Goal: Task Accomplishment & Management: Manage account settings

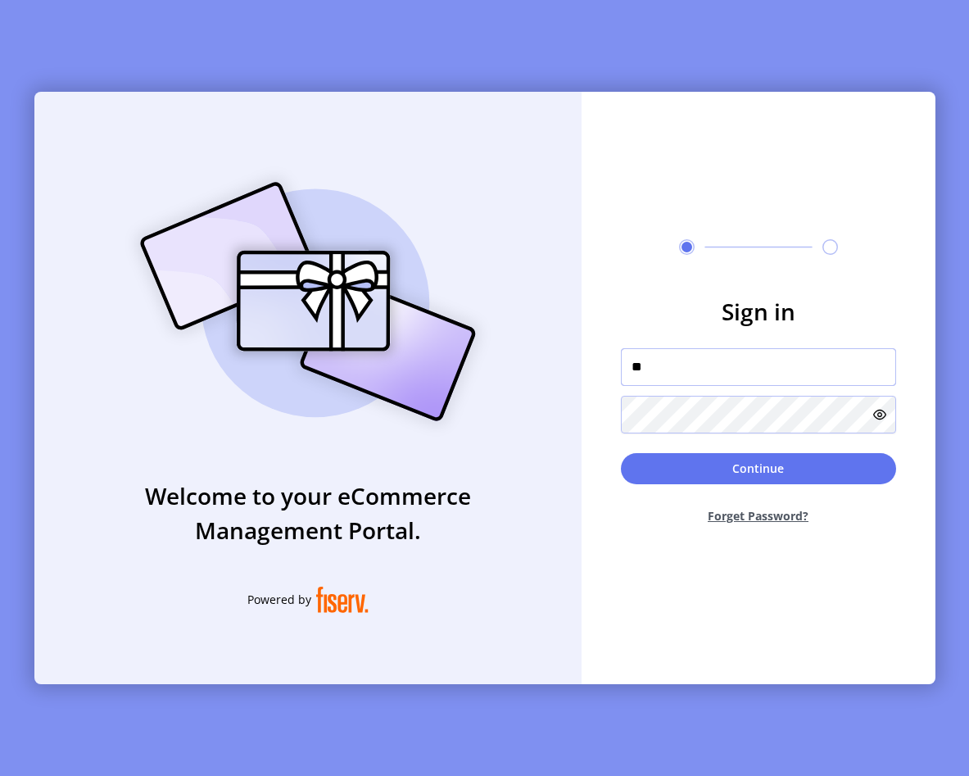
type input "**********"
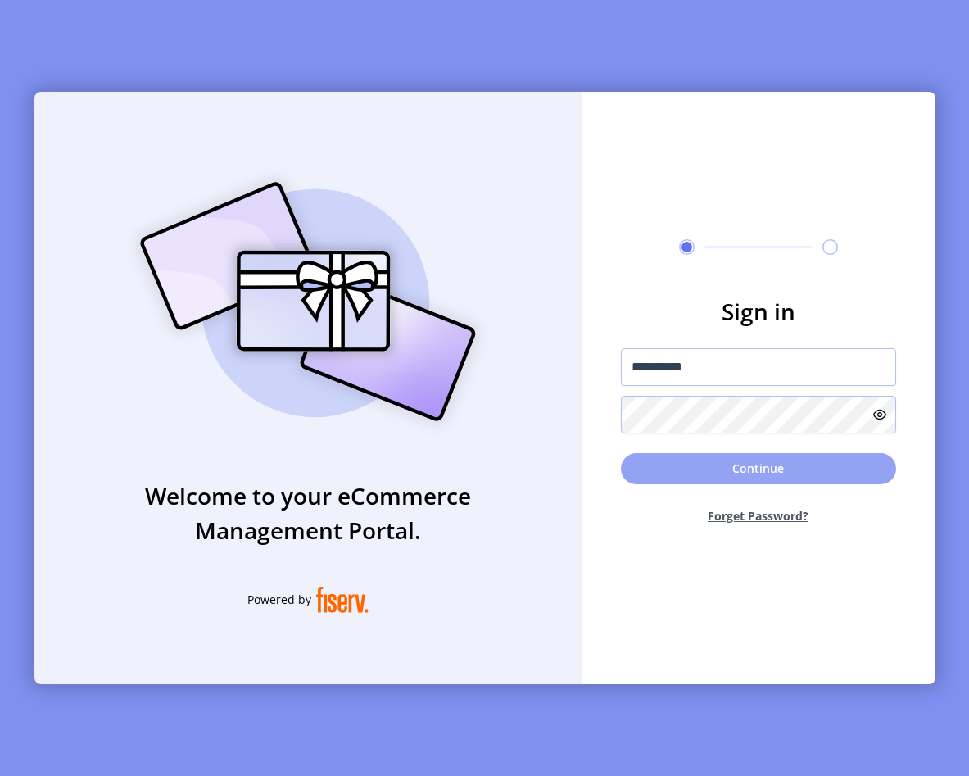
click at [724, 469] on button "Continue" at bounding box center [758, 468] width 275 height 31
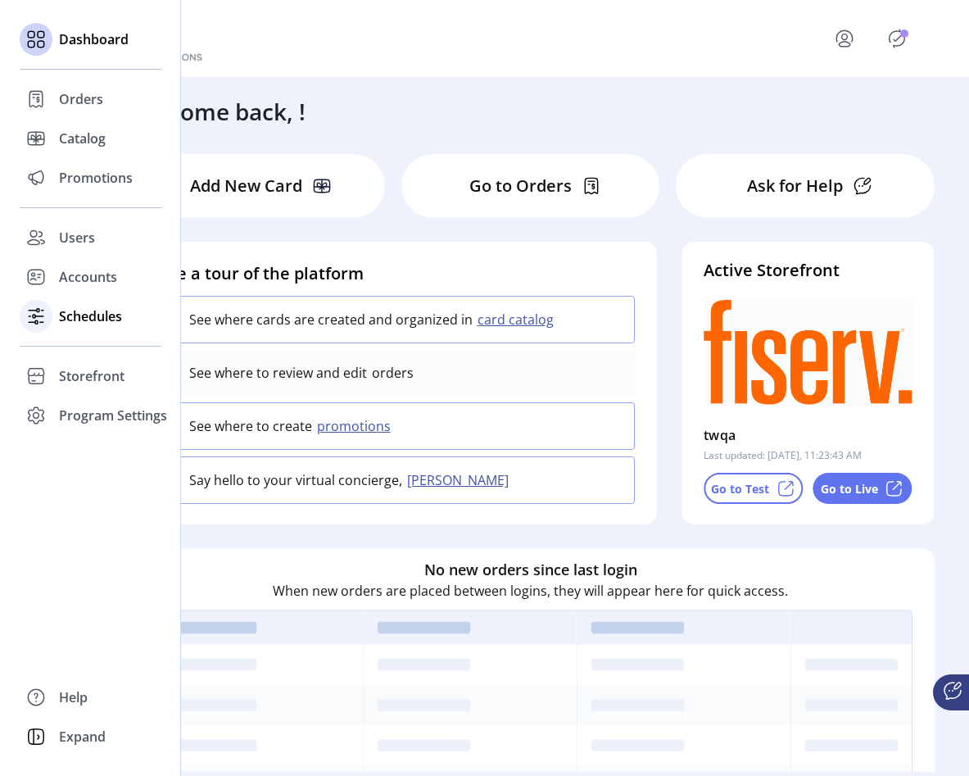
click at [46, 309] on icon at bounding box center [36, 316] width 26 height 26
click at [104, 288] on div "Accounts" at bounding box center [91, 276] width 142 height 39
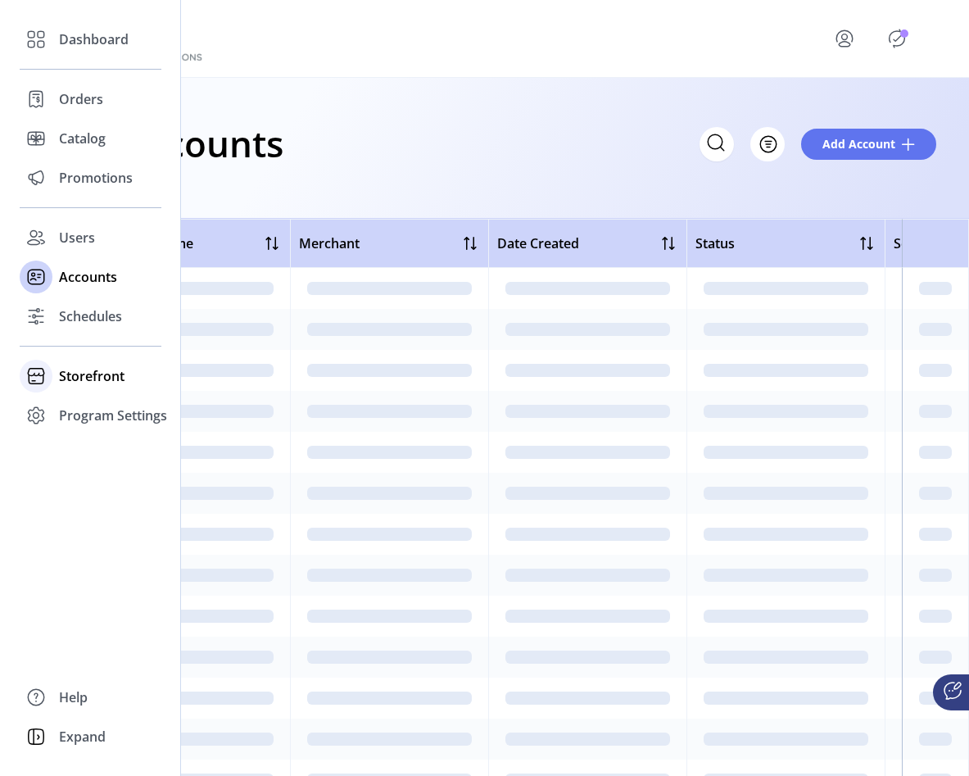
click at [87, 368] on span "Storefront" at bounding box center [92, 376] width 66 height 20
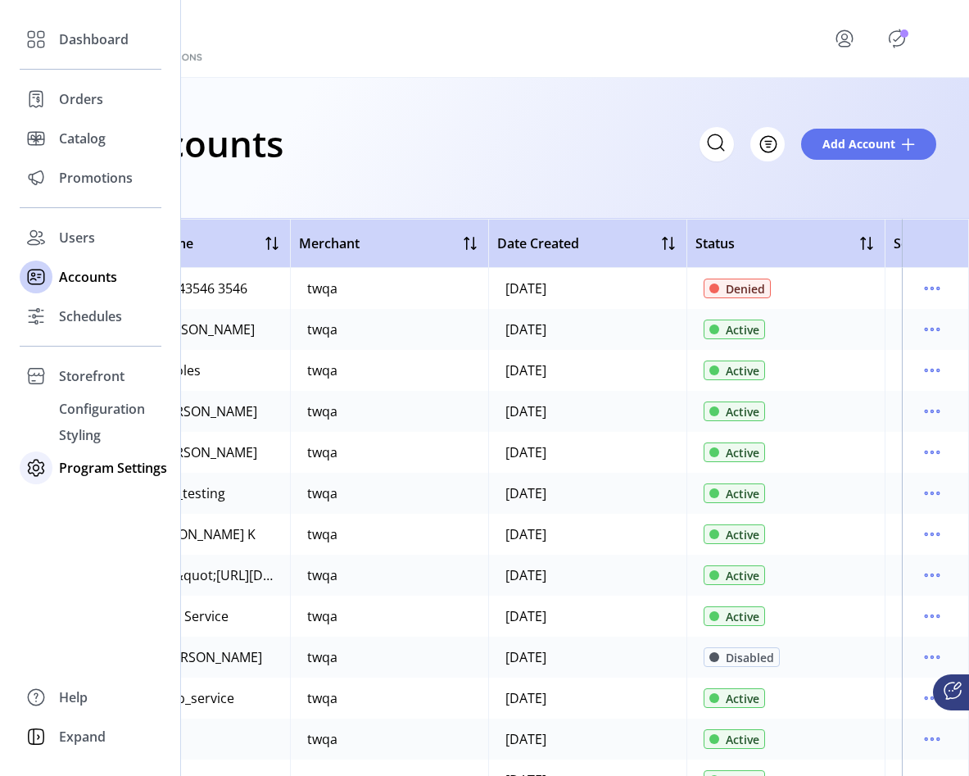
click at [82, 470] on span "Program Settings" at bounding box center [113, 468] width 108 height 20
click at [107, 443] on span "Templates" at bounding box center [91, 448] width 65 height 20
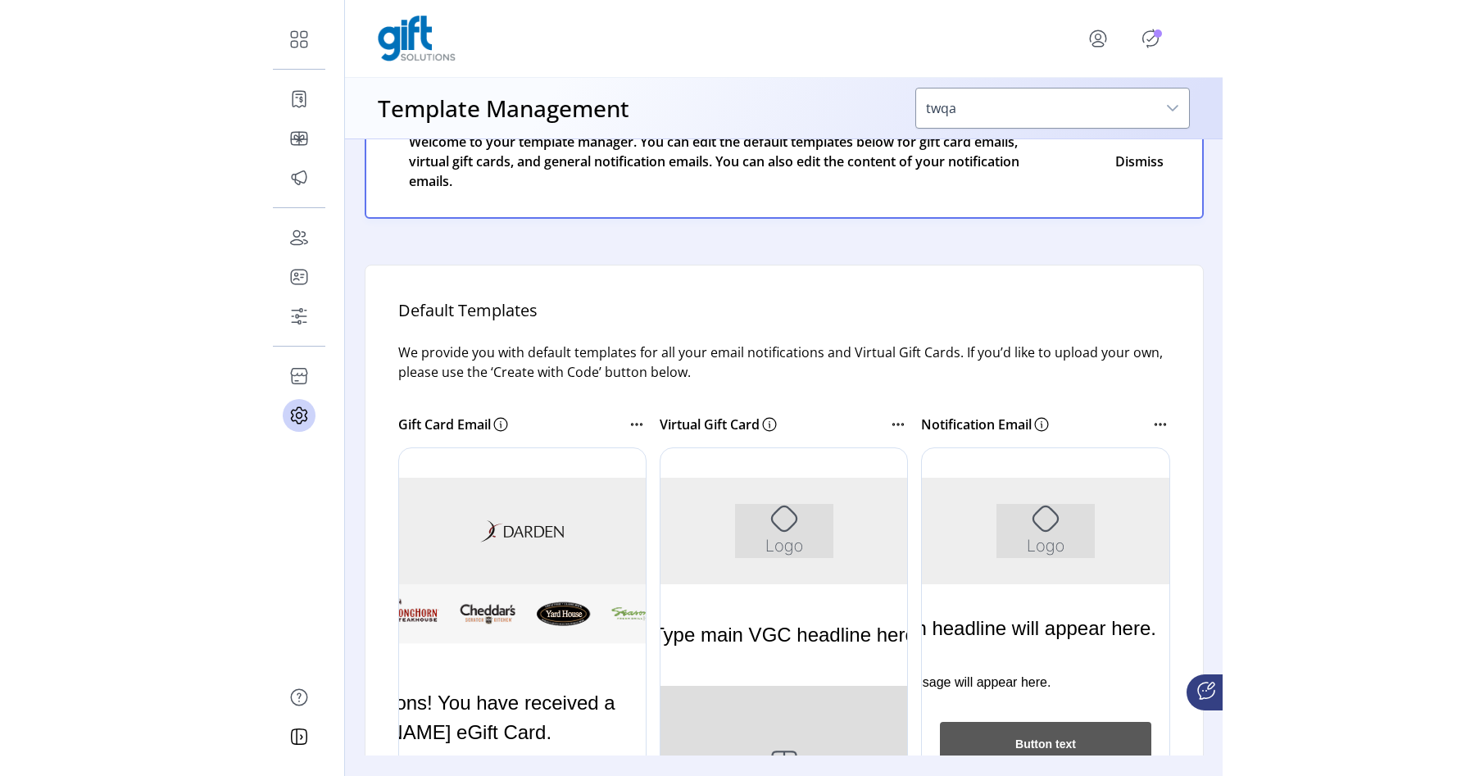
scroll to position [52, 0]
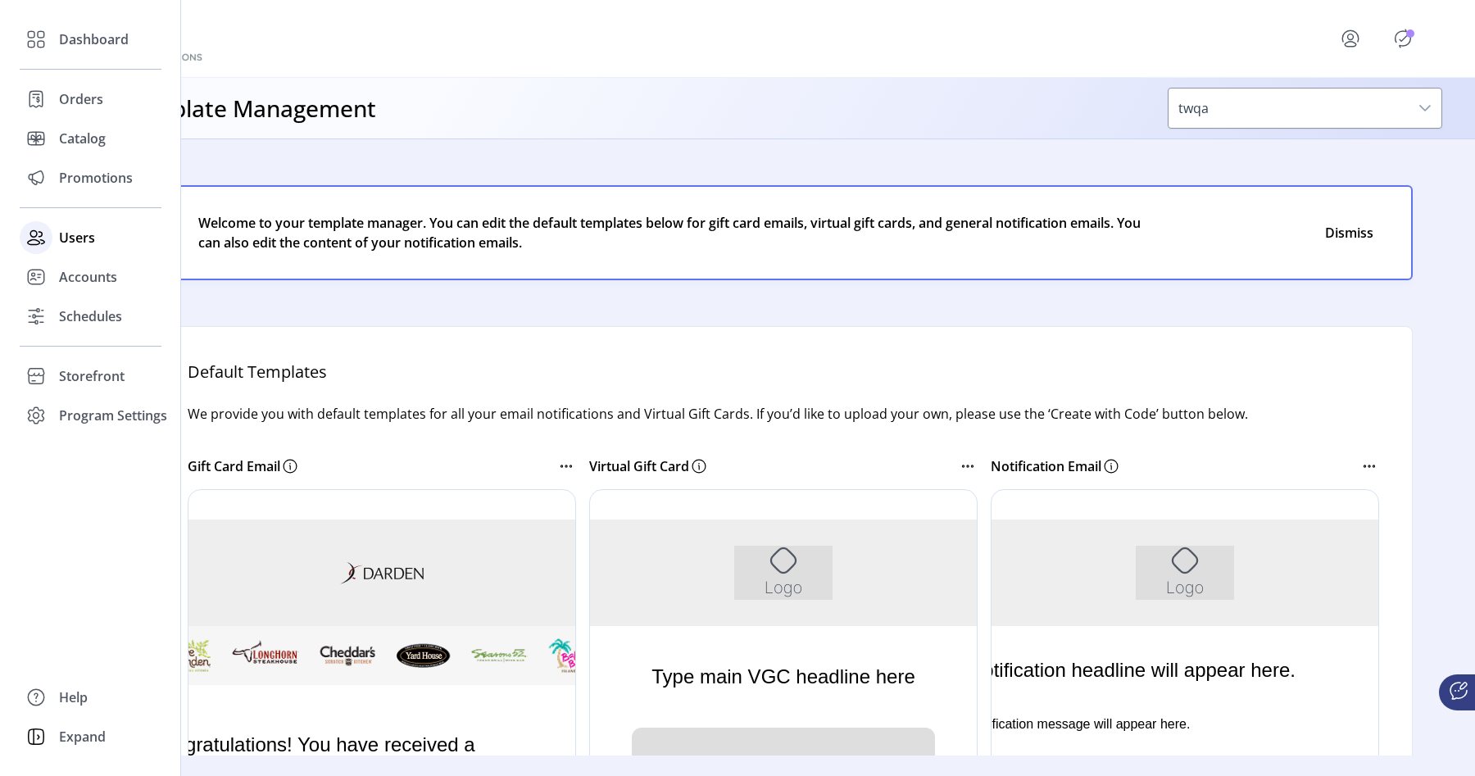
click at [65, 238] on span "Users" at bounding box center [77, 238] width 36 height 20
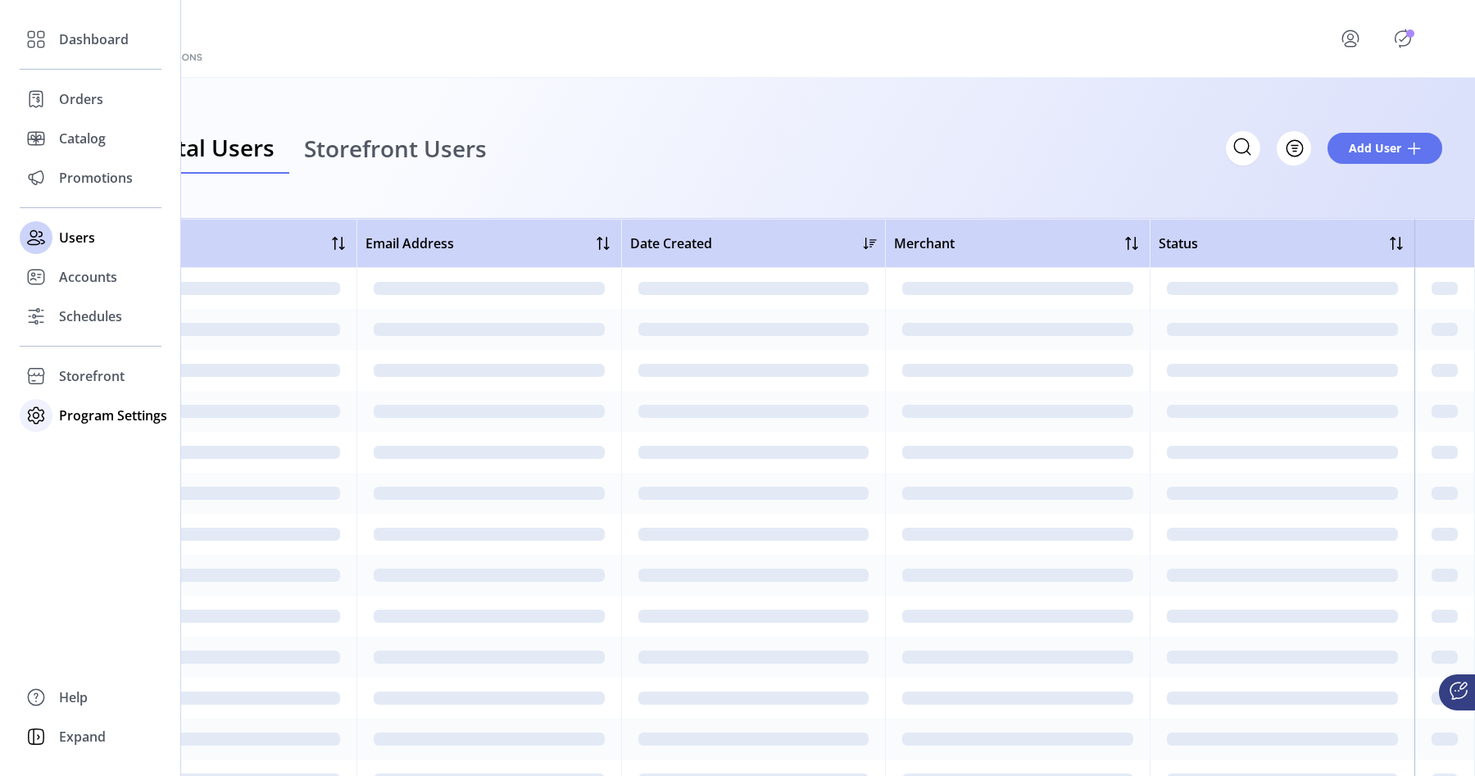
click at [62, 400] on div "Program Settings" at bounding box center [91, 415] width 142 height 39
click at [64, 433] on div "Program Settings" at bounding box center [91, 415] width 142 height 39
click at [88, 422] on span "Program Settings" at bounding box center [113, 416] width 108 height 20
click at [88, 443] on span "Templates" at bounding box center [91, 448] width 65 height 20
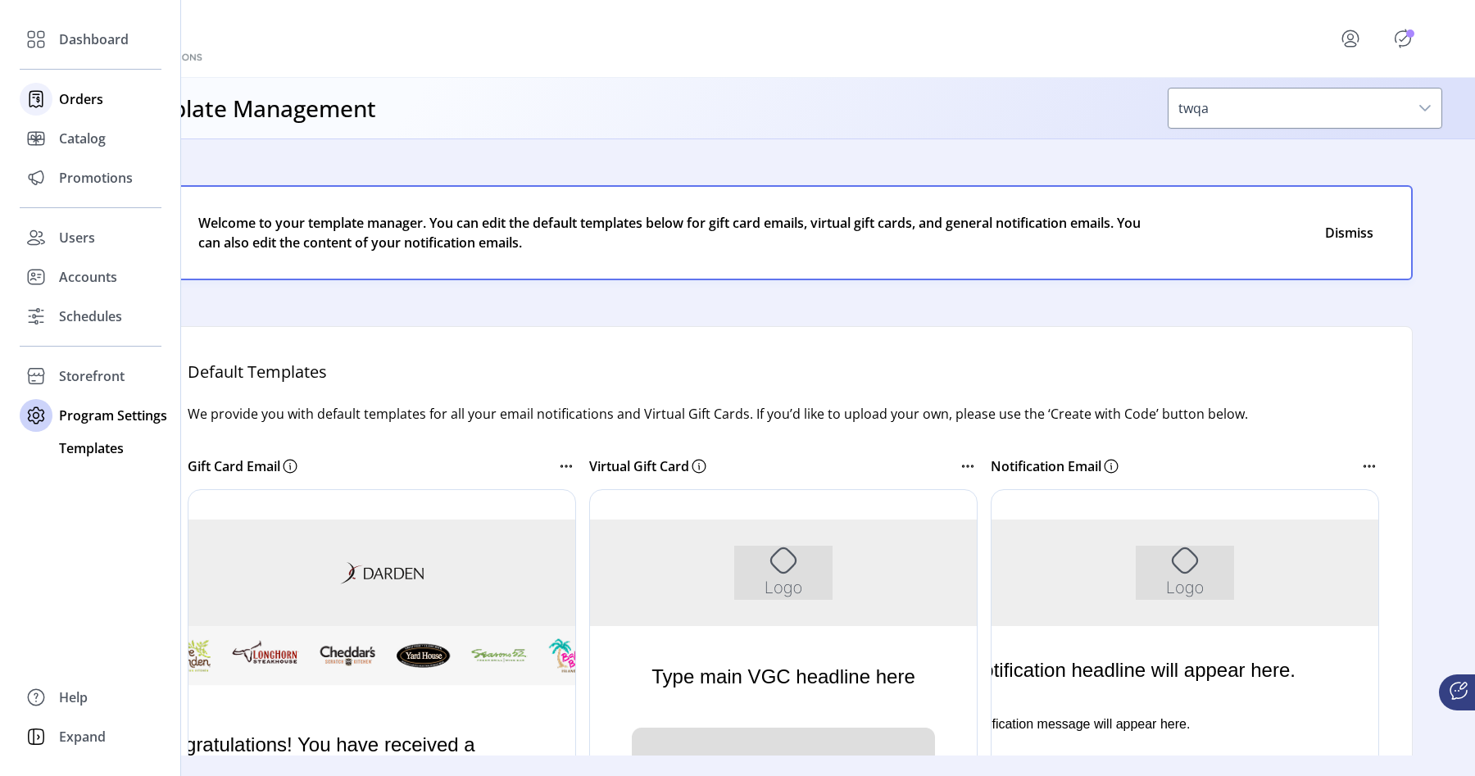
click at [70, 97] on span "Orders" at bounding box center [81, 99] width 44 height 20
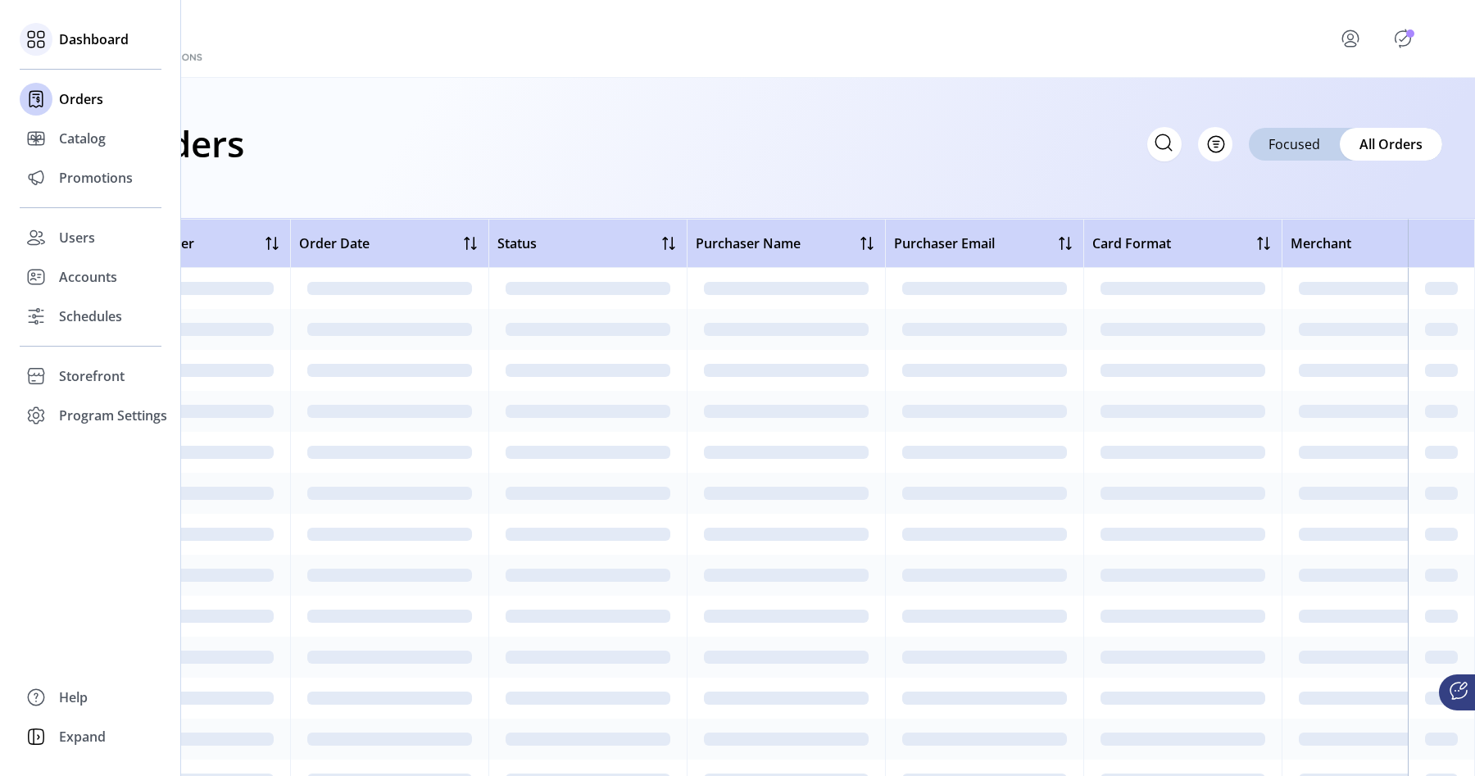
click at [45, 33] on icon at bounding box center [36, 39] width 26 height 26
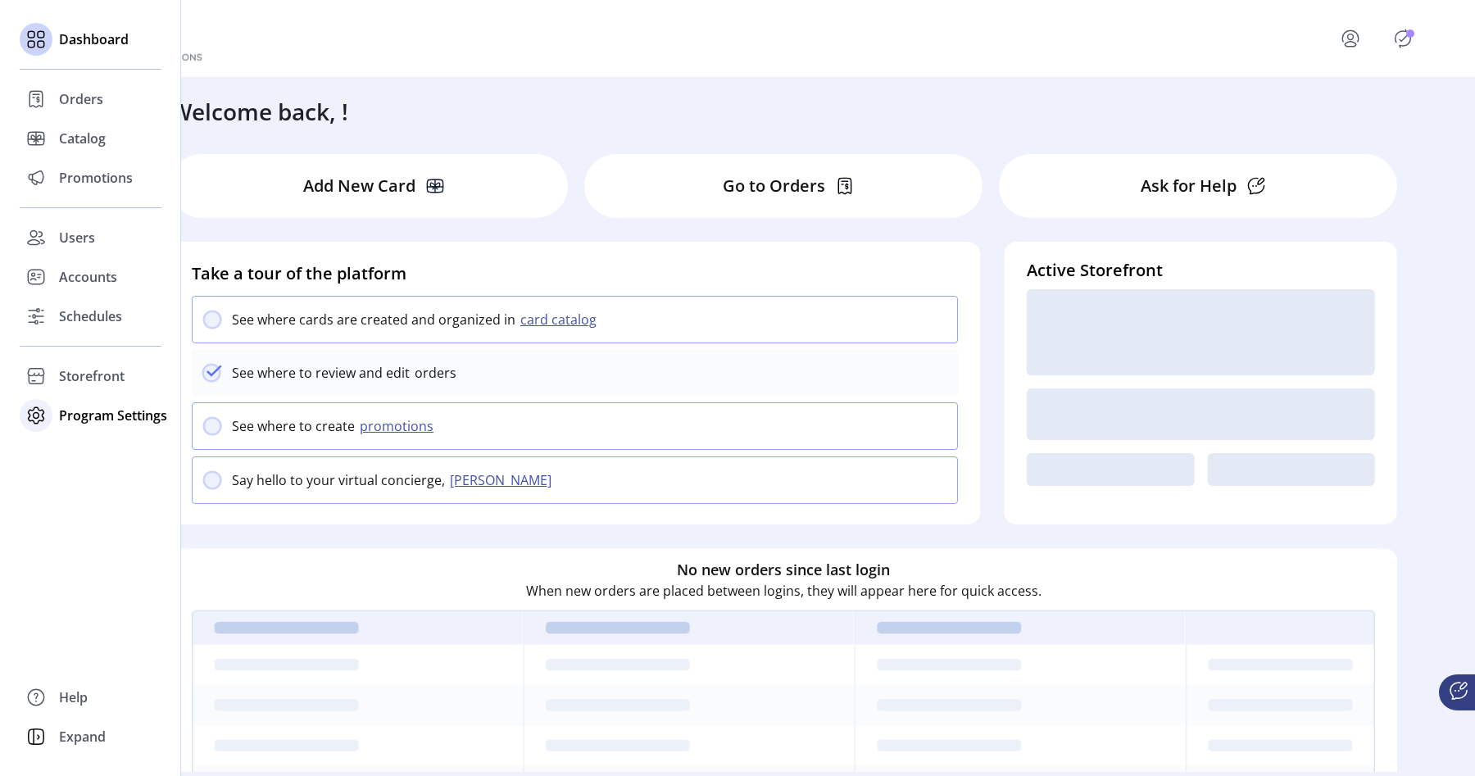
click at [70, 422] on span "Program Settings" at bounding box center [113, 416] width 108 height 20
click at [70, 439] on span "Templates" at bounding box center [91, 448] width 65 height 20
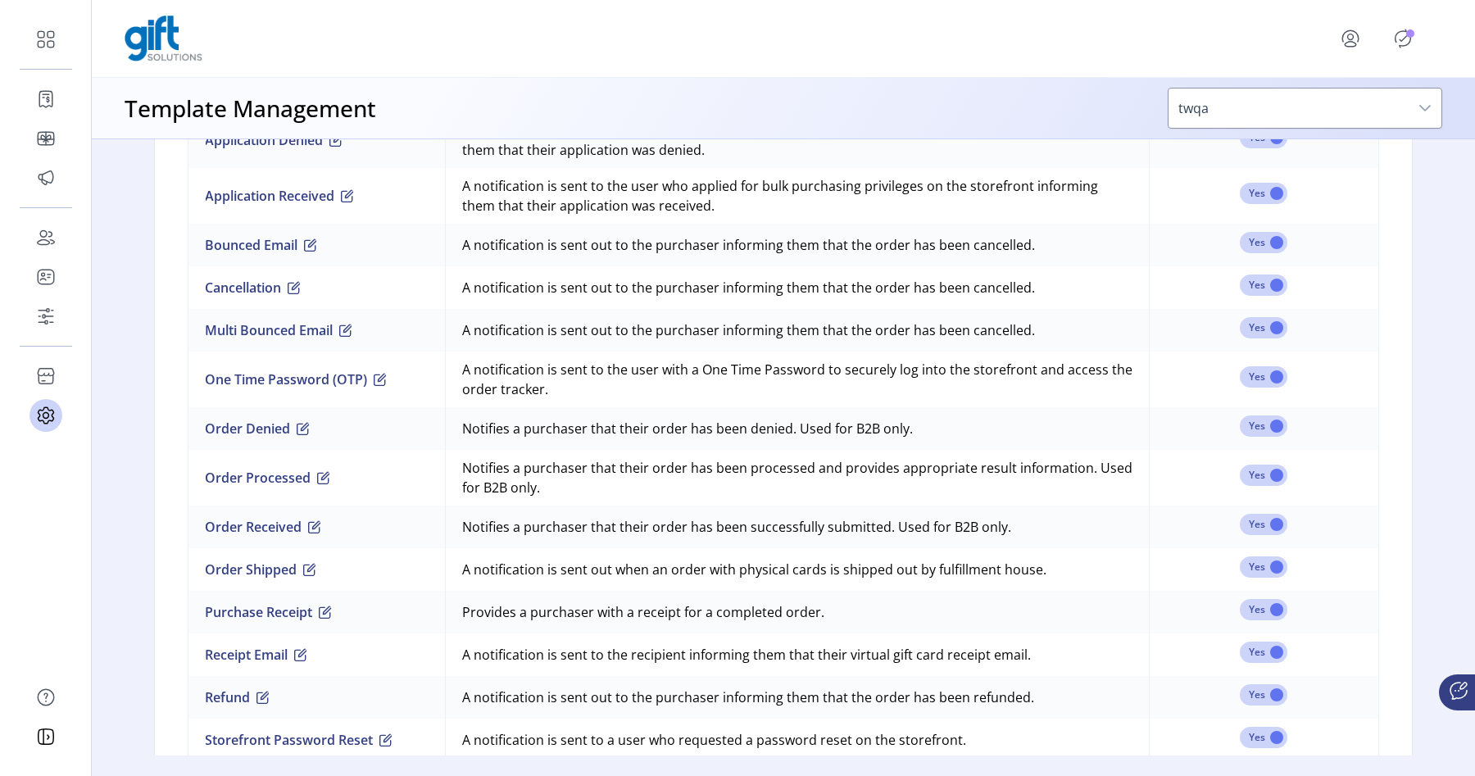
scroll to position [1218, 0]
click at [337, 384] on button "One Time Password (OTP)" at bounding box center [296, 382] width 182 height 20
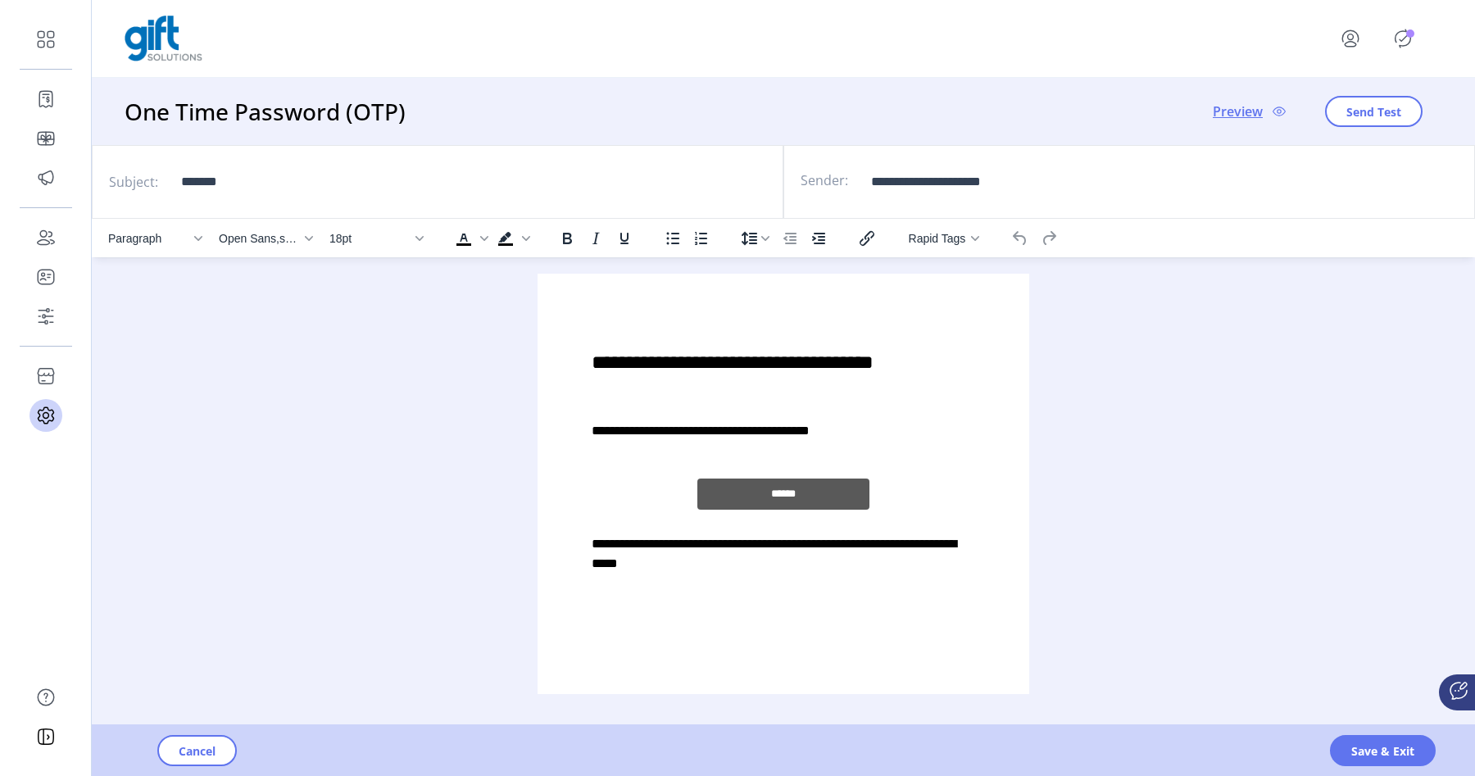
click at [1411, 37] on p-badge "Publisher Panel" at bounding box center [1410, 33] width 8 height 8
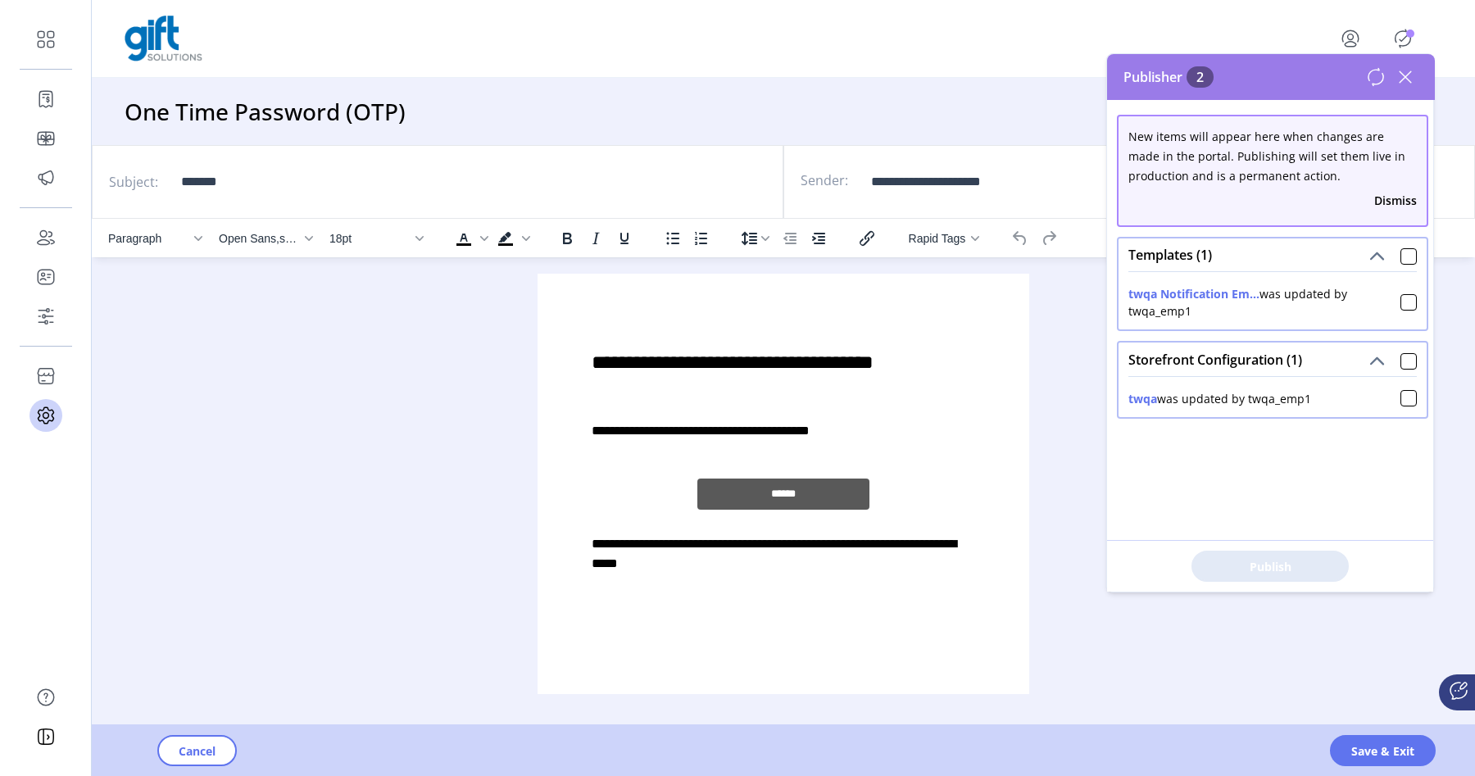
click at [1405, 77] on icon at bounding box center [1404, 76] width 11 height 11
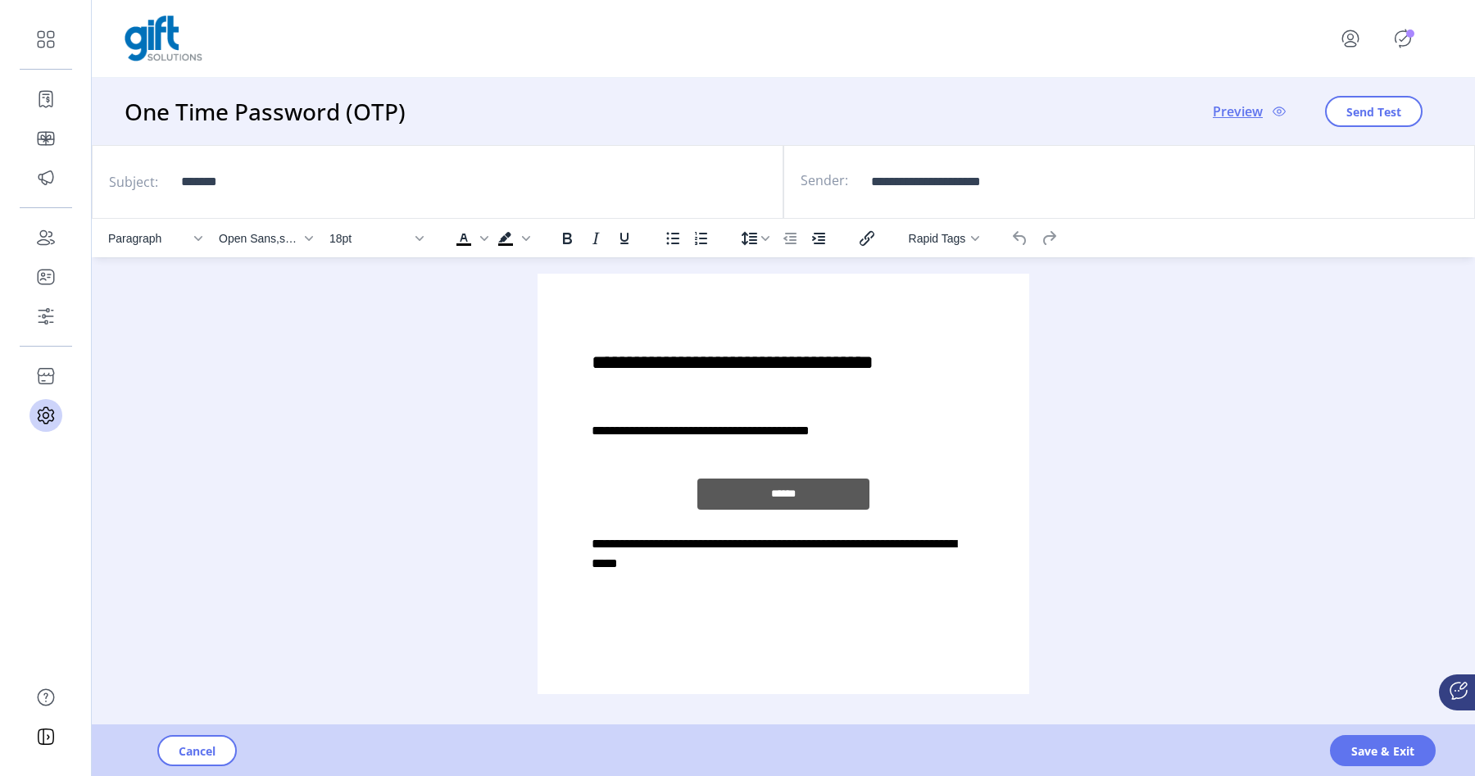
click at [847, 434] on p "**********" at bounding box center [783, 431] width 383 height 20
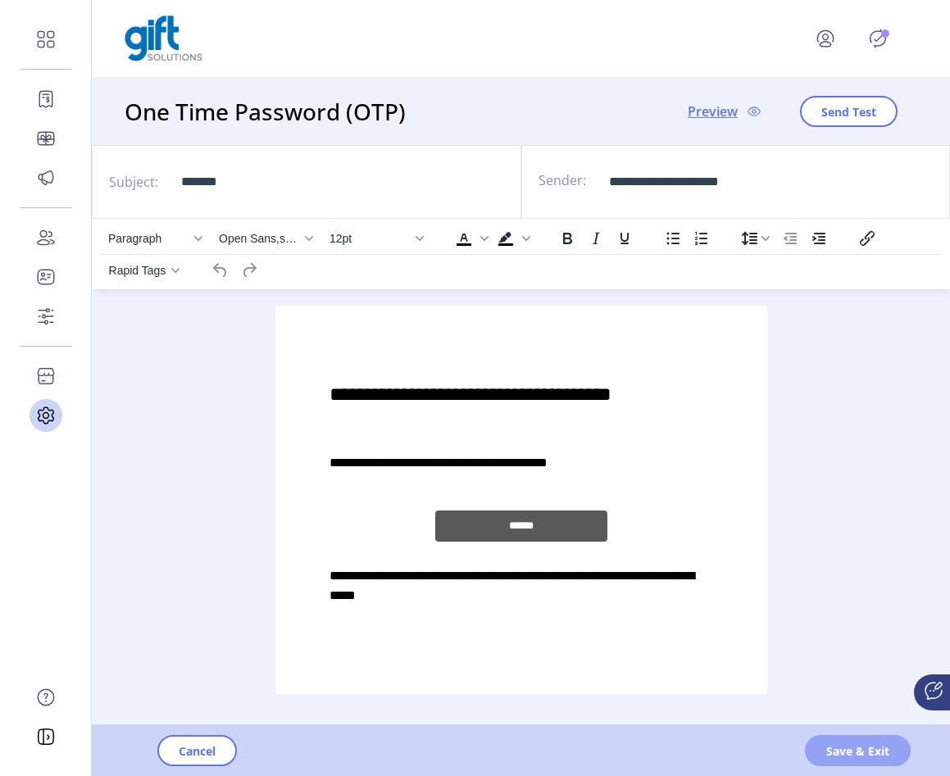
click at [874, 750] on span "Save & Exit" at bounding box center [857, 750] width 63 height 17
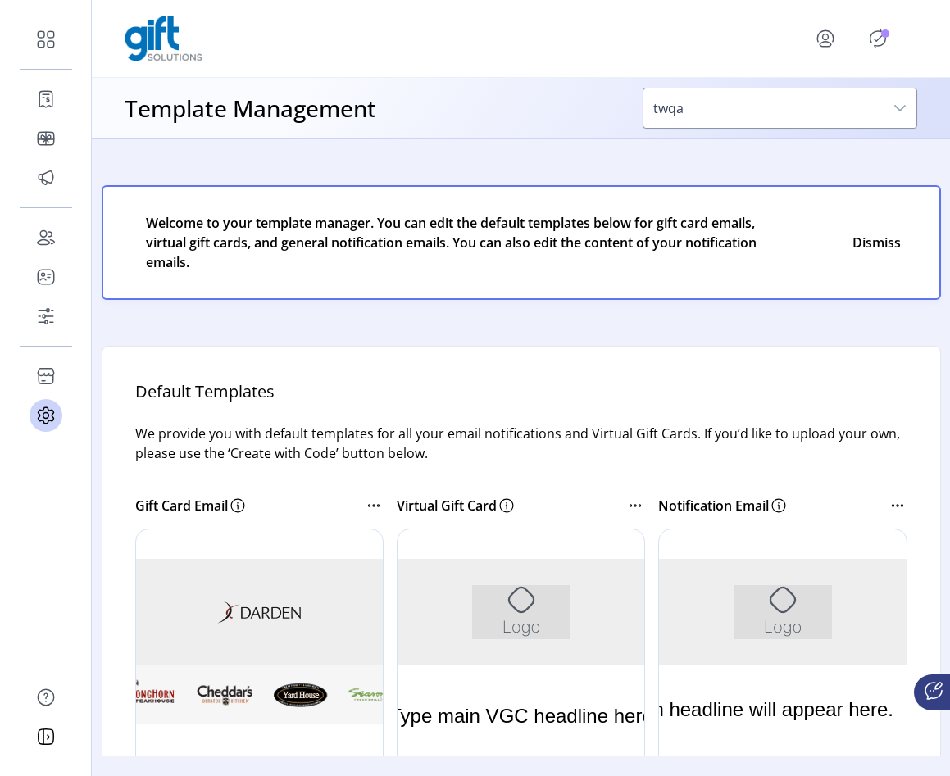
click at [888, 26] on p-avatar "Publisher Panel" at bounding box center [877, 38] width 26 height 26
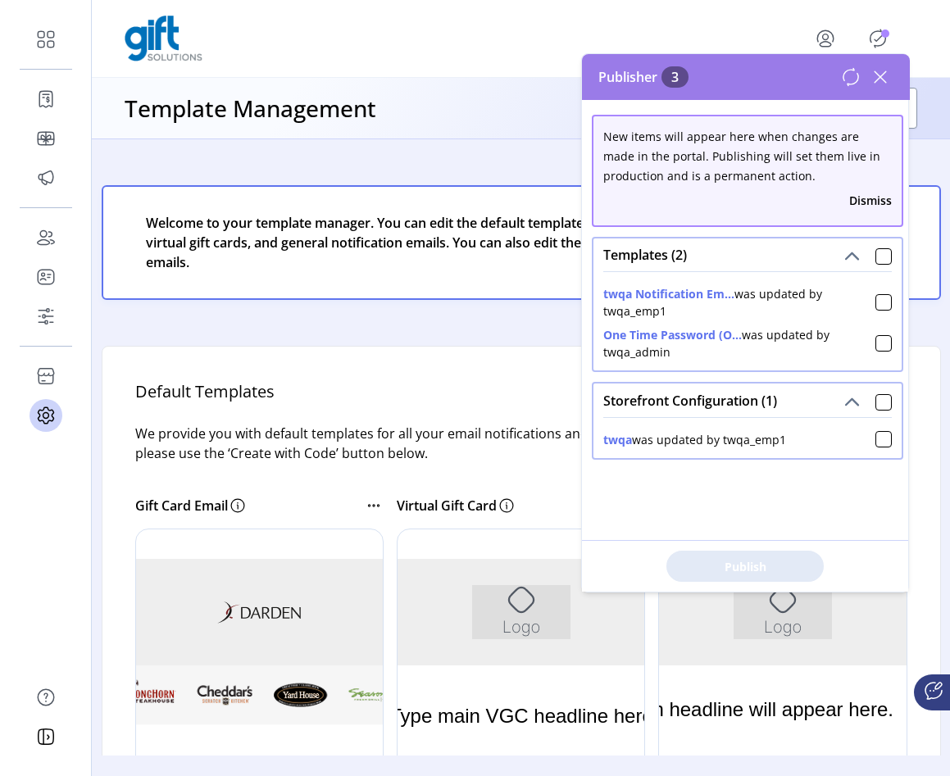
click at [866, 342] on div "One Time Password (O... was updated by twqa_admin" at bounding box center [739, 343] width 272 height 34
click at [875, 344] on div at bounding box center [883, 343] width 16 height 16
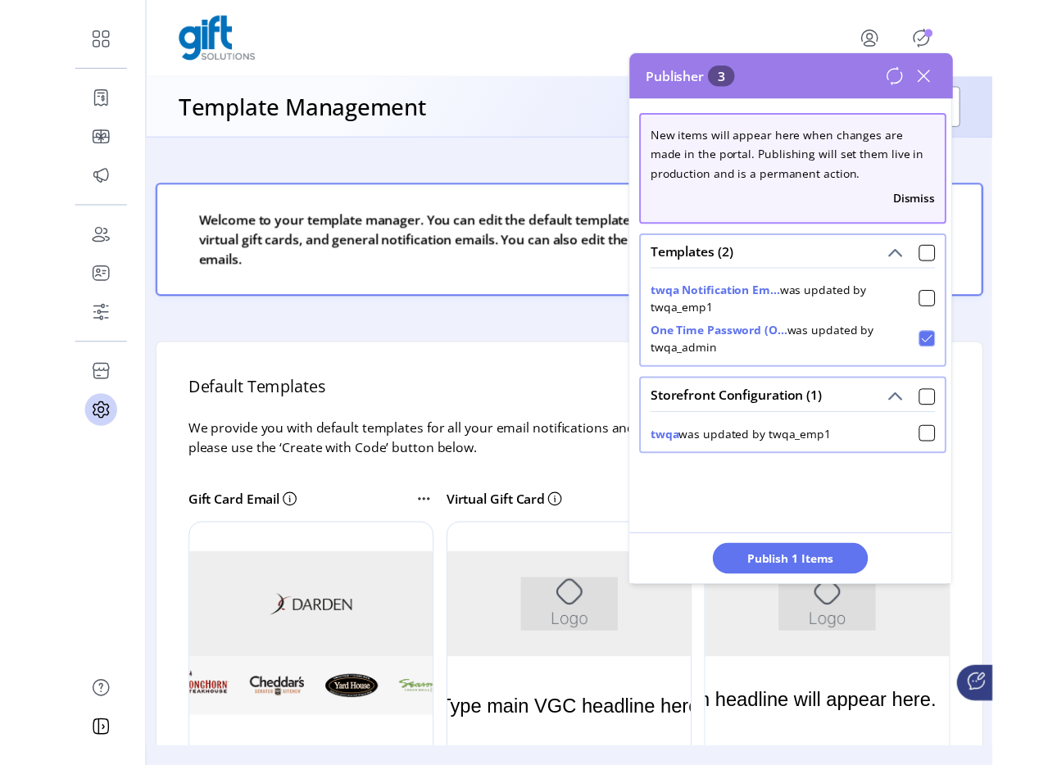
scroll to position [9, 5]
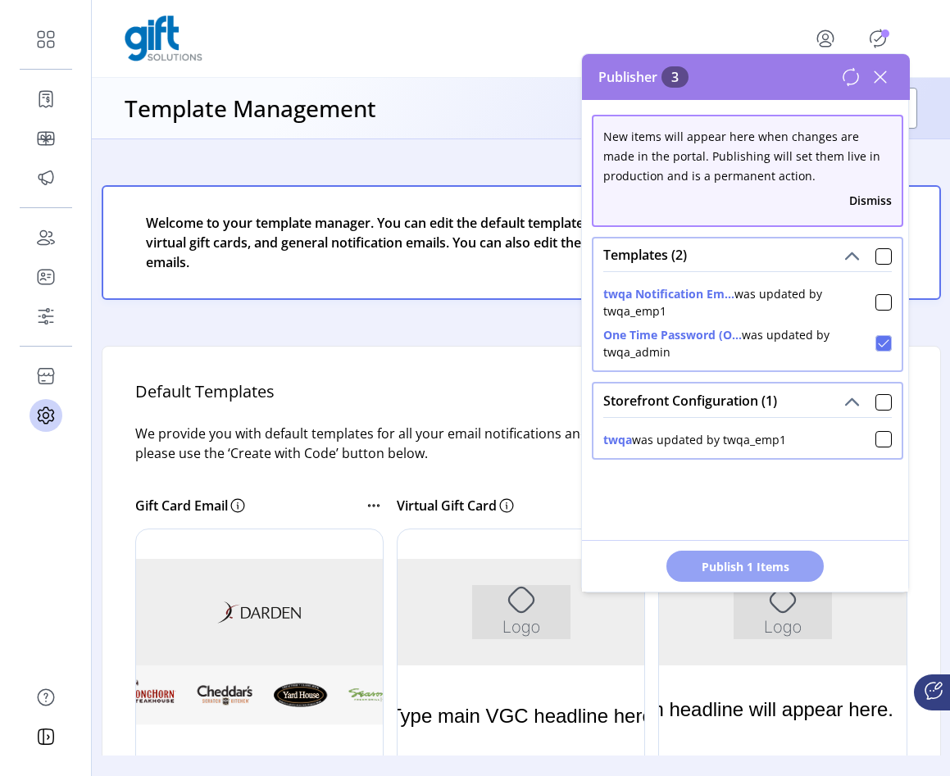
click at [762, 568] on span "Publish 1 Items" at bounding box center [744, 566] width 115 height 17
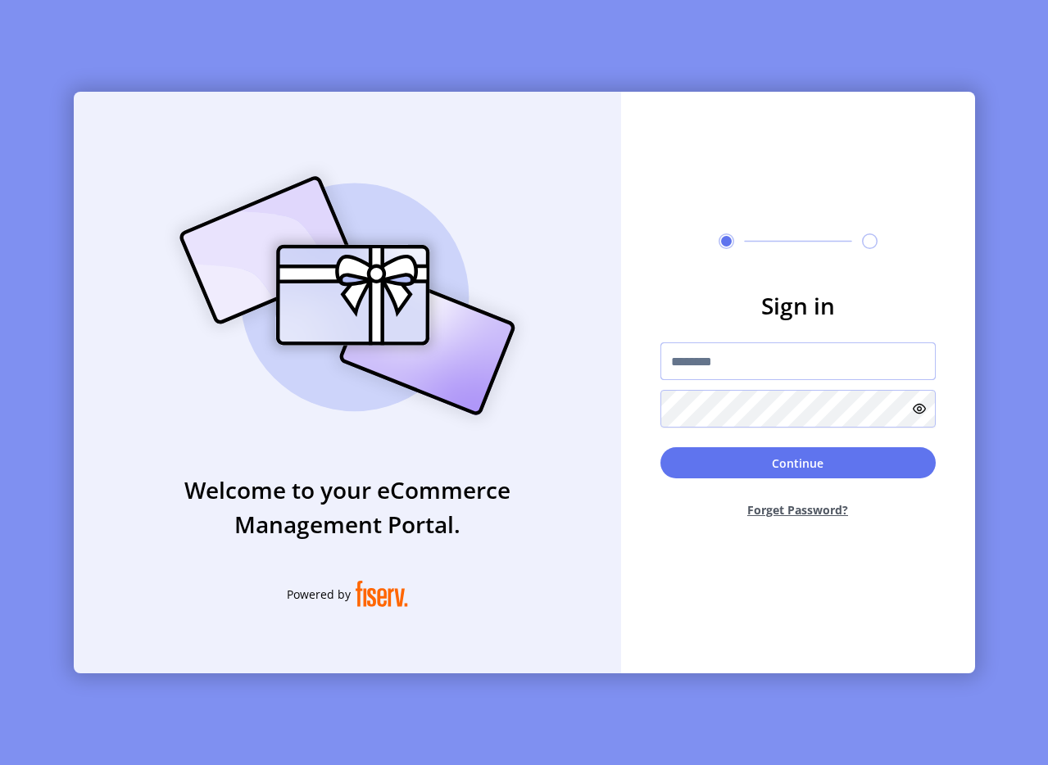
click at [782, 366] on input "text" at bounding box center [797, 361] width 275 height 38
type input "**********"
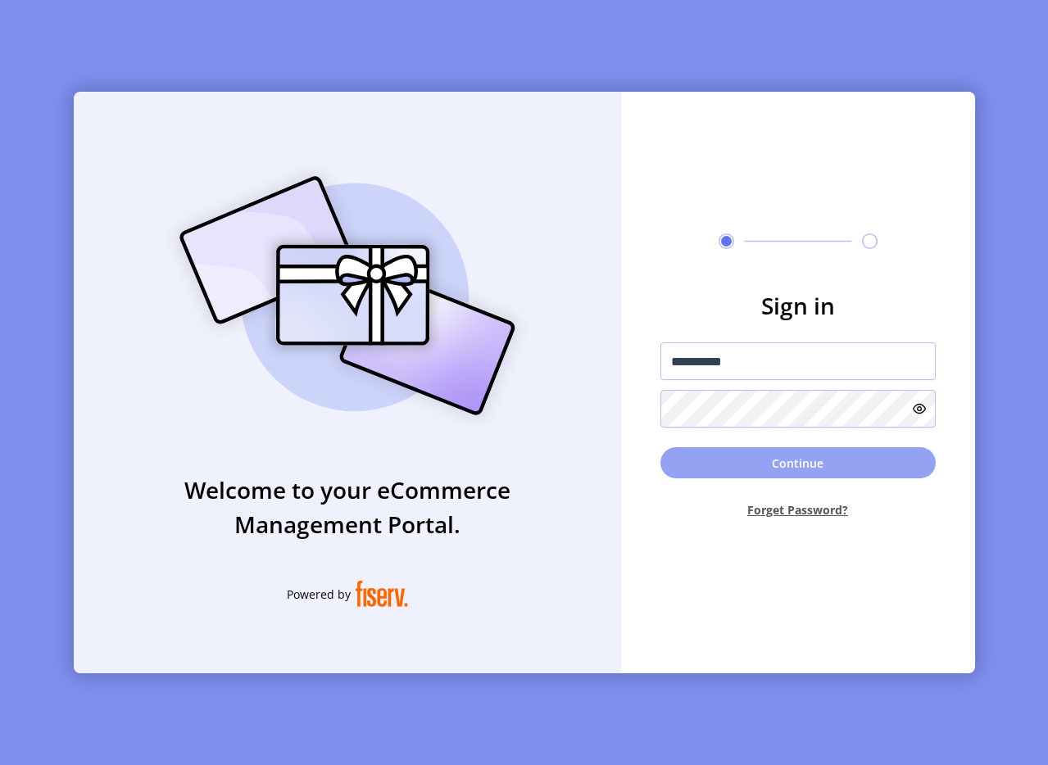
click at [803, 466] on button "Continue" at bounding box center [797, 462] width 275 height 31
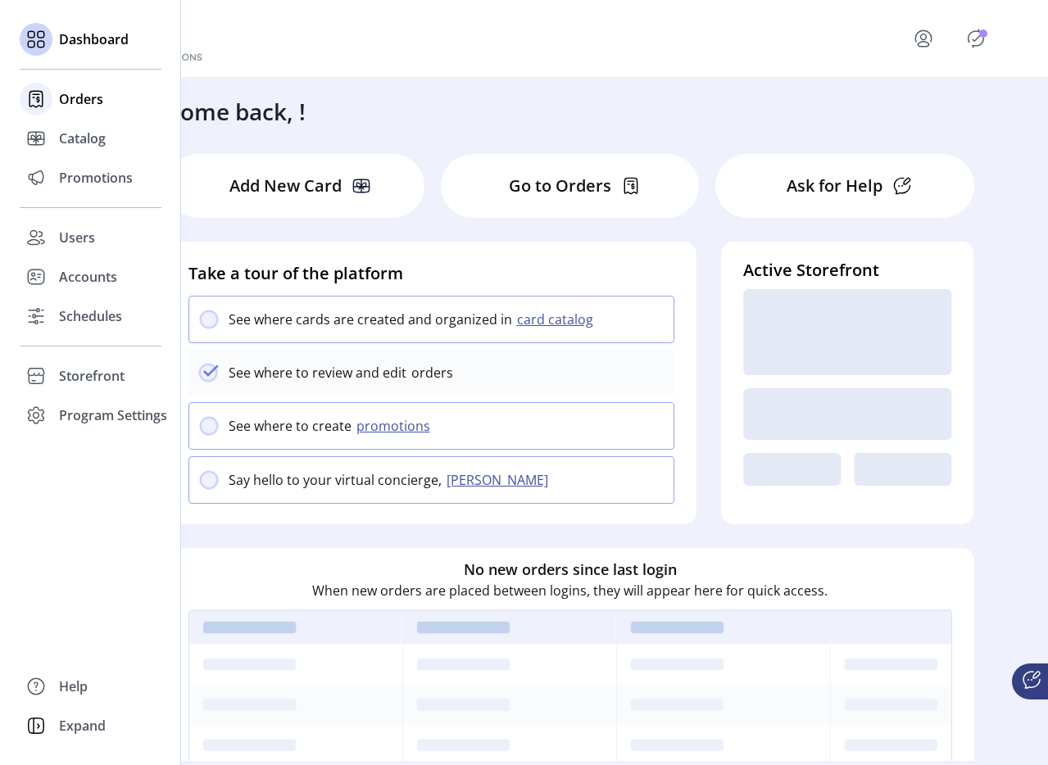
click at [54, 102] on div "Orders" at bounding box center [91, 98] width 142 height 39
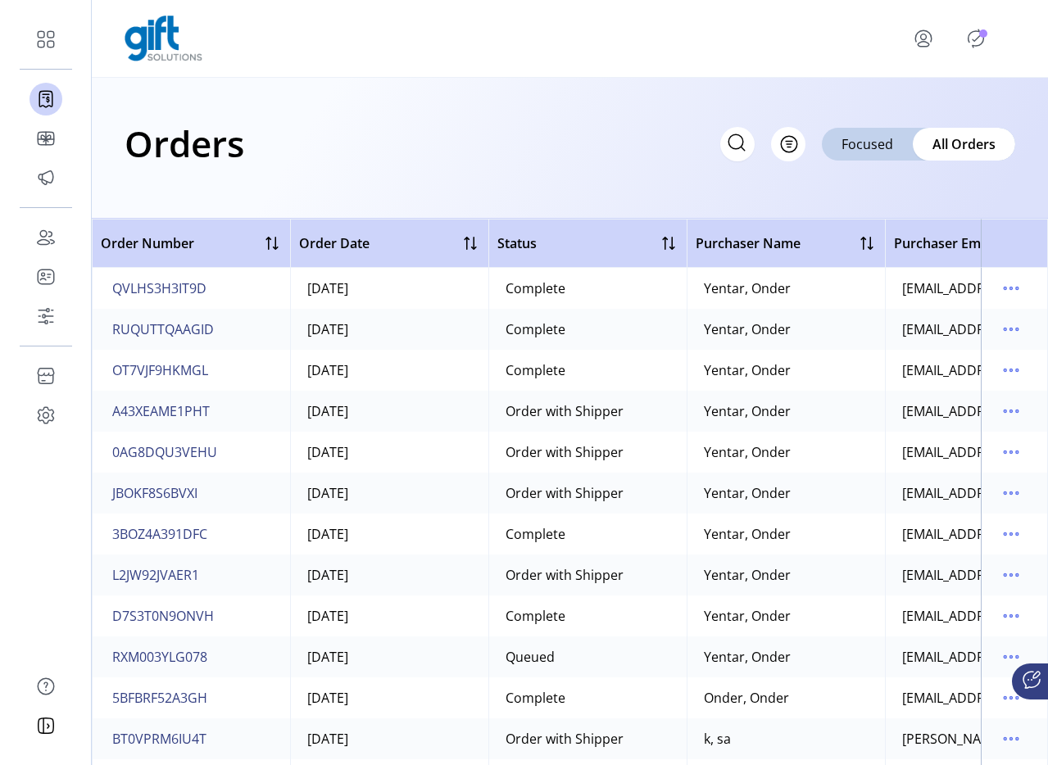
click at [741, 147] on icon at bounding box center [736, 141] width 15 height 15
click at [692, 138] on input "text" at bounding box center [591, 144] width 328 height 34
type input "*******"
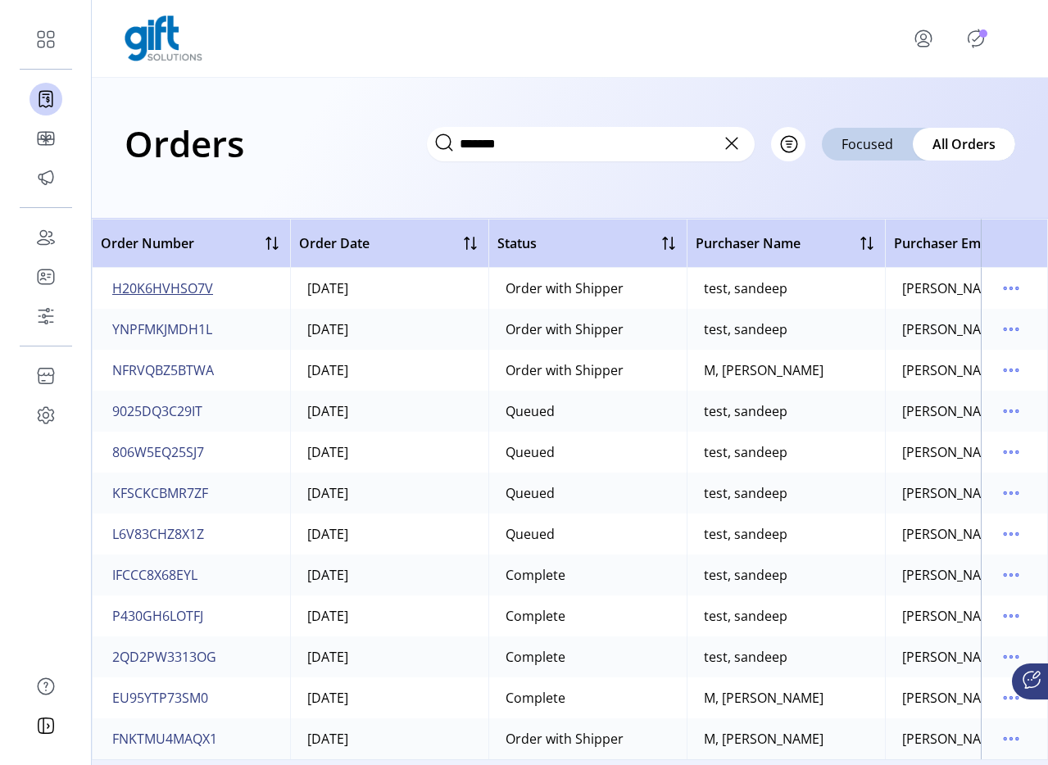
click at [188, 279] on span "H20K6HVHSO7V" at bounding box center [162, 289] width 101 height 20
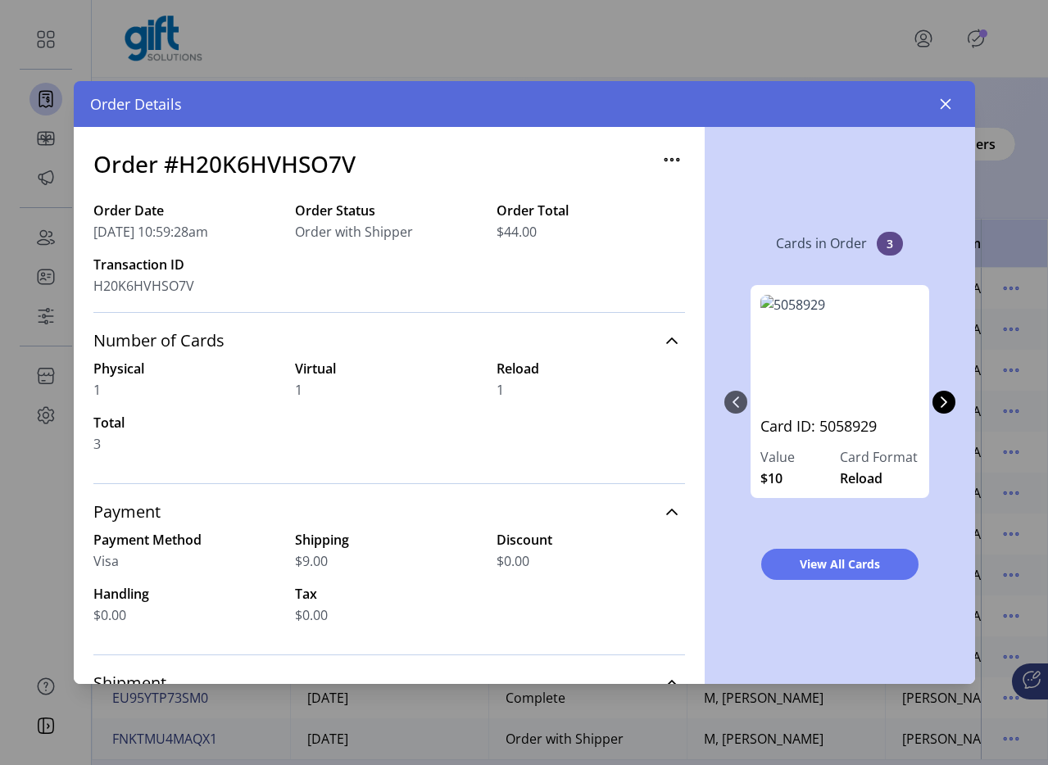
click at [302, 161] on h3 "Order #H20K6HVHSO7V" at bounding box center [224, 164] width 262 height 34
copy h3 "H20K6HVHSO7V"
